Goal: Task Accomplishment & Management: Manage account settings

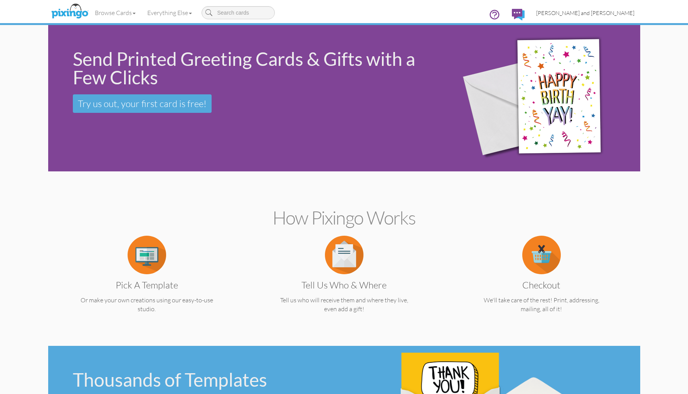
click at [609, 14] on span "[PERSON_NAME] and [PERSON_NAME]" at bounding box center [585, 13] width 98 height 7
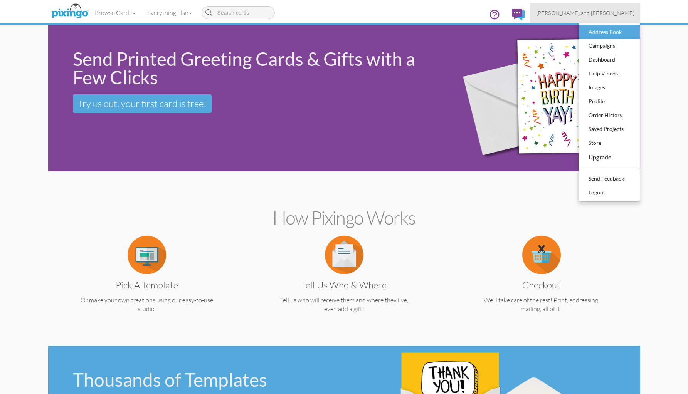
click at [599, 28] on div "Address Book" at bounding box center [609, 32] width 45 height 12
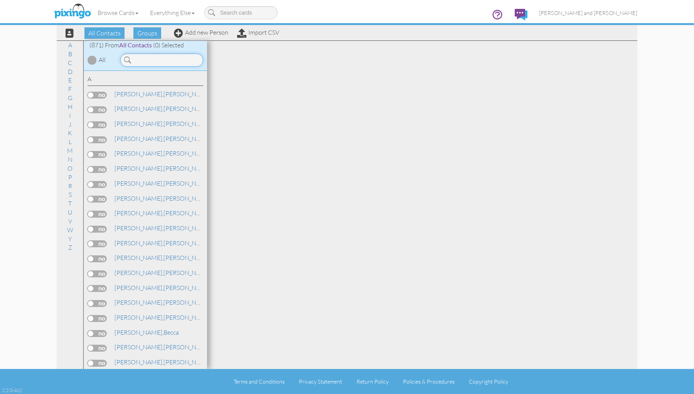
click at [171, 61] on input at bounding box center [161, 60] width 83 height 13
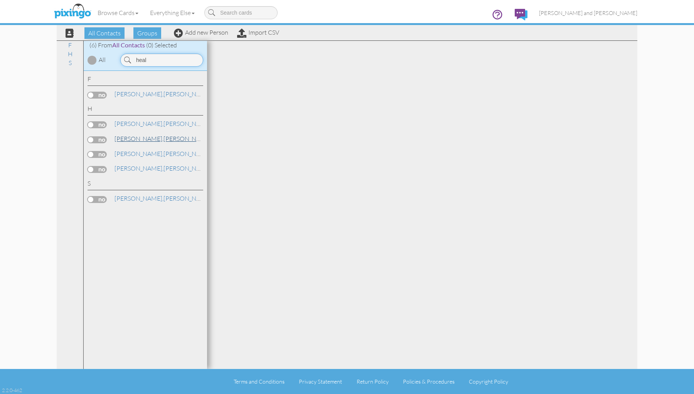
type input "heal"
click at [133, 138] on span "[PERSON_NAME]," at bounding box center [138, 139] width 49 height 8
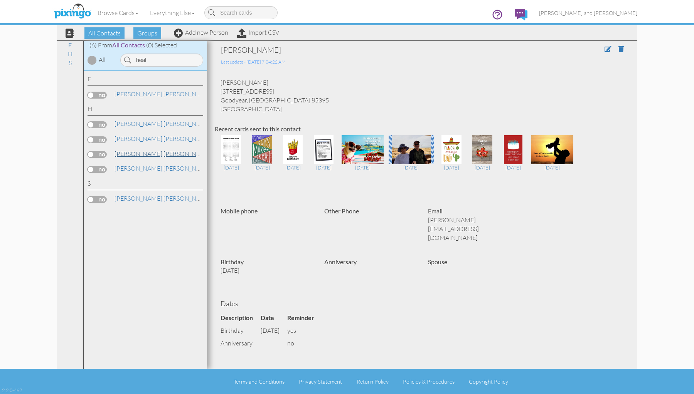
click at [135, 151] on span "[PERSON_NAME]," at bounding box center [138, 154] width 49 height 8
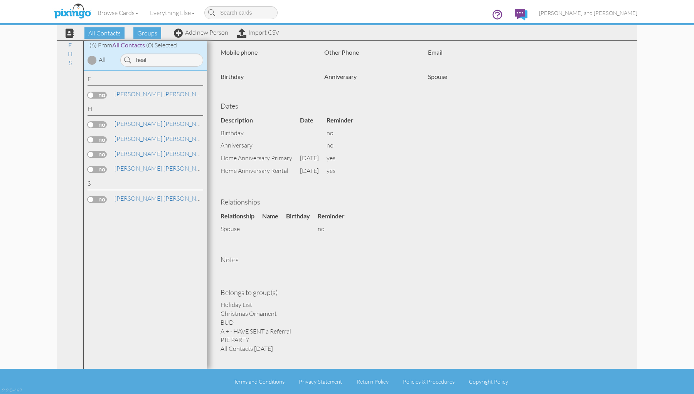
scroll to position [158, 0]
click at [138, 136] on link "[PERSON_NAME]" at bounding box center [163, 138] width 98 height 9
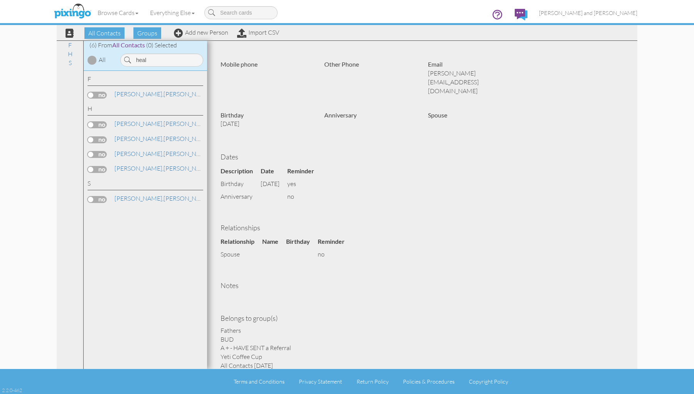
scroll to position [146, 0]
click at [138, 165] on link "[PERSON_NAME]" at bounding box center [163, 168] width 98 height 9
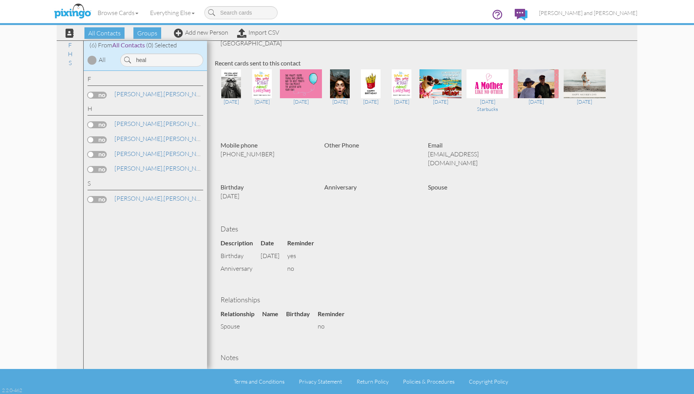
scroll to position [66, 0]
click at [111, 35] on span "All Contacts" at bounding box center [104, 33] width 40 height 12
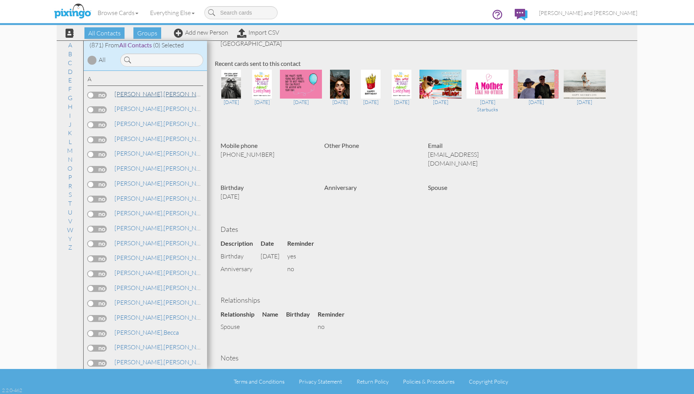
click at [130, 94] on span "[PERSON_NAME]," at bounding box center [138, 94] width 49 height 8
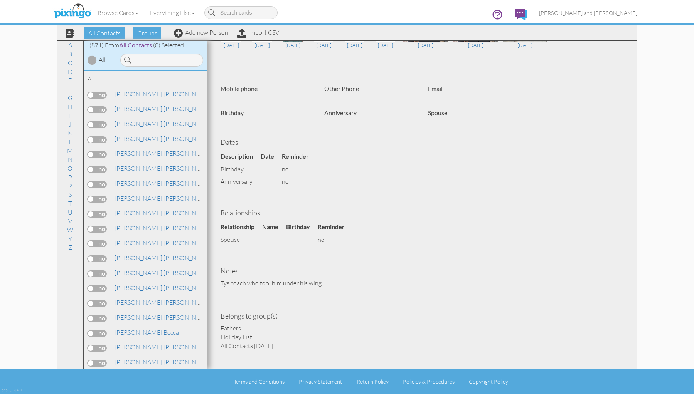
scroll to position [121, 0]
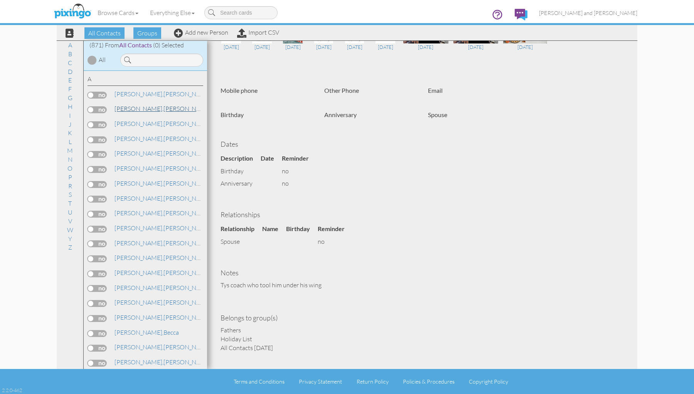
click at [137, 106] on link "[PERSON_NAME]" at bounding box center [163, 108] width 98 height 9
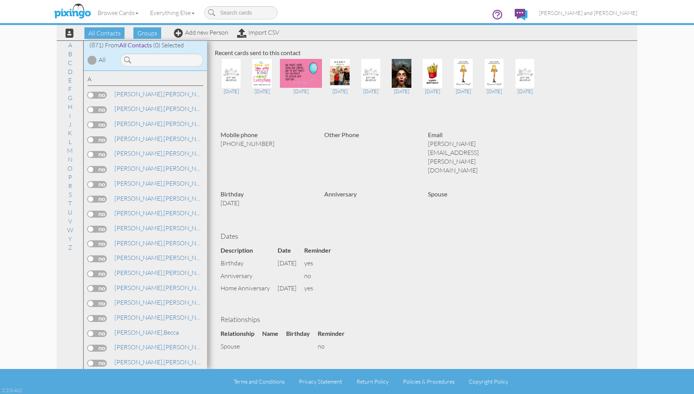
scroll to position [77, 0]
click at [144, 122] on link "[PERSON_NAME]" at bounding box center [163, 123] width 98 height 9
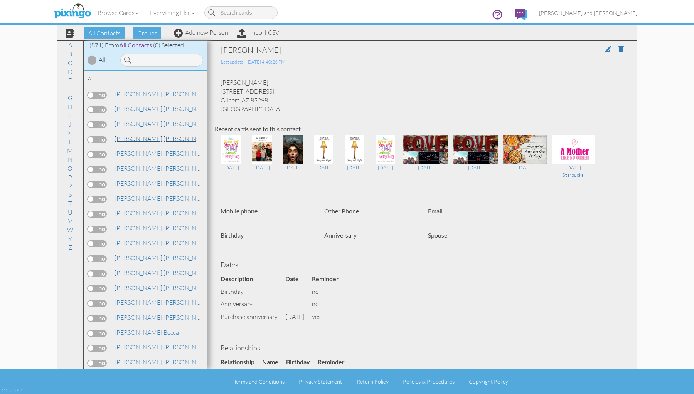
click at [145, 136] on link "[PERSON_NAME]" at bounding box center [163, 138] width 98 height 9
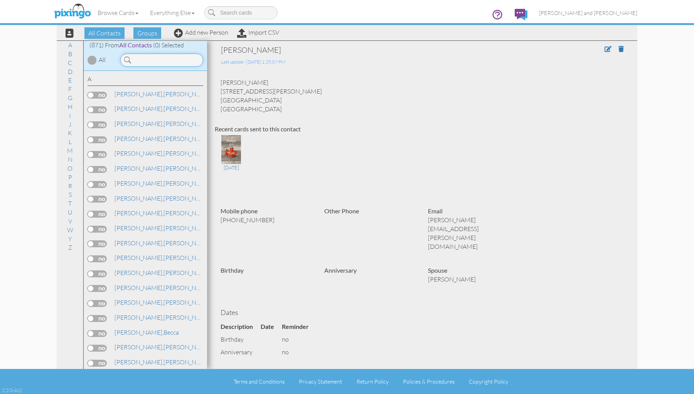
click at [178, 60] on input at bounding box center [161, 60] width 83 height 13
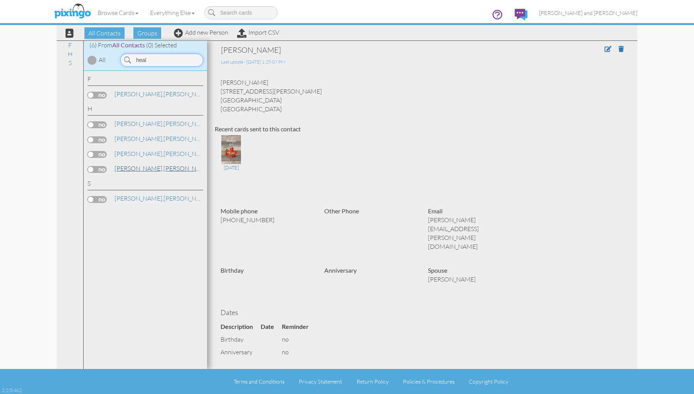
type input "heal"
click at [128, 165] on span "[PERSON_NAME]," at bounding box center [138, 169] width 49 height 8
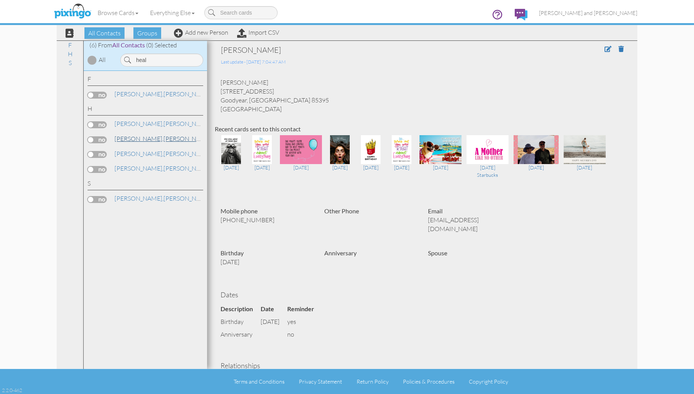
click at [130, 137] on span "[PERSON_NAME]," at bounding box center [138, 139] width 49 height 8
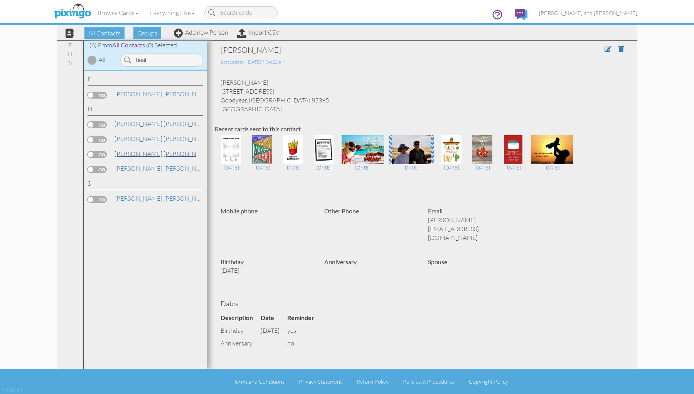
click at [144, 149] on link "[PERSON_NAME] and [PERSON_NAME]" at bounding box center [193, 153] width 159 height 9
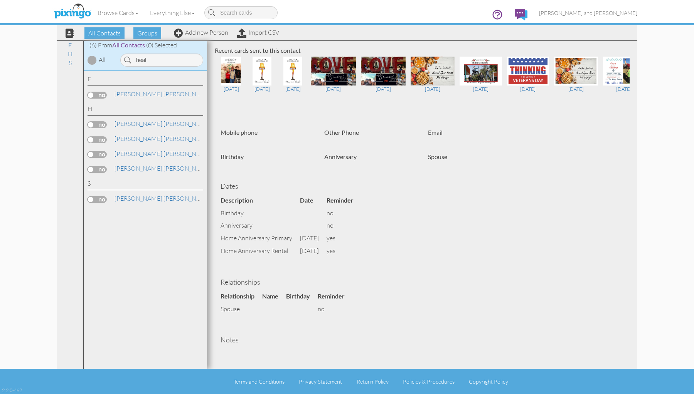
scroll to position [77, 0]
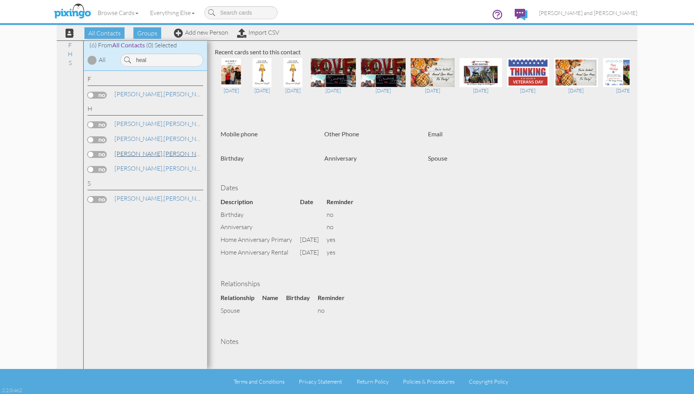
click at [153, 151] on link "[PERSON_NAME] and [PERSON_NAME]" at bounding box center [193, 153] width 159 height 9
click at [137, 137] on link "[PERSON_NAME]" at bounding box center [163, 138] width 98 height 9
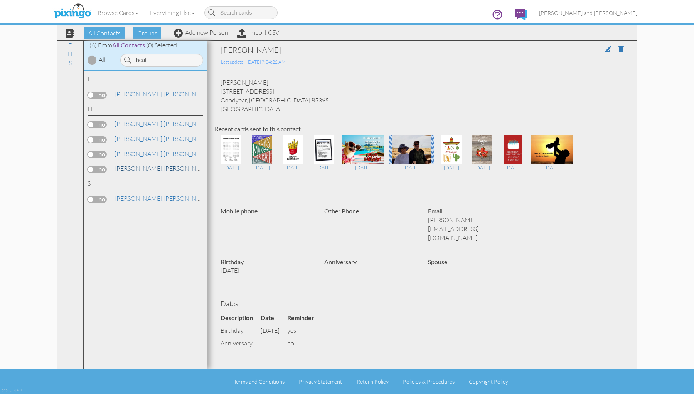
click at [136, 165] on link "[PERSON_NAME]" at bounding box center [163, 168] width 98 height 9
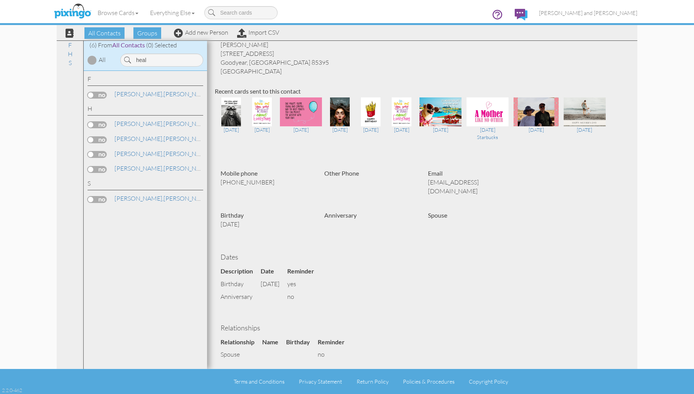
scroll to position [38, 0]
